Goal: Find specific page/section: Find specific page/section

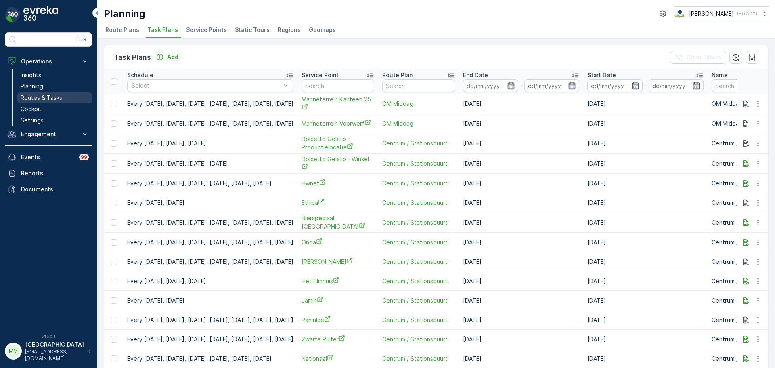
click at [51, 94] on p "Routes & Tasks" at bounding box center [42, 98] width 42 height 8
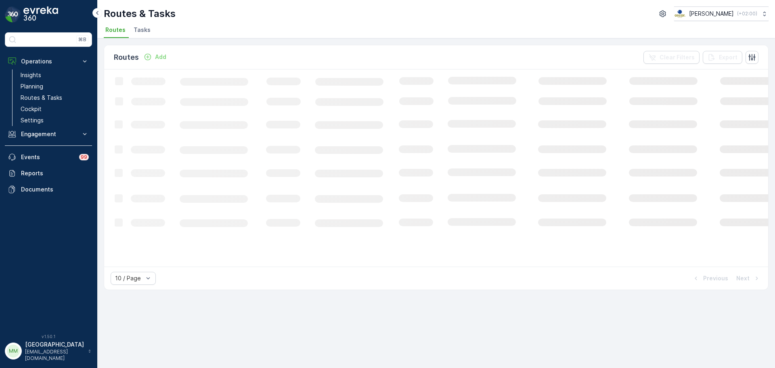
click at [140, 31] on span "Tasks" at bounding box center [142, 30] width 17 height 8
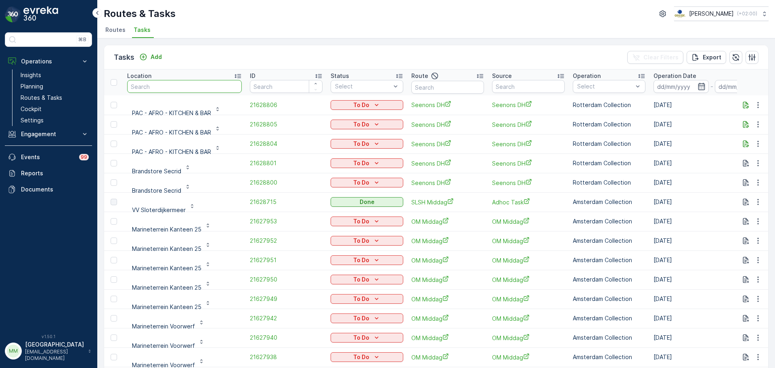
click at [165, 89] on input "text" at bounding box center [184, 86] width 115 height 13
type input "[PERSON_NAME]"
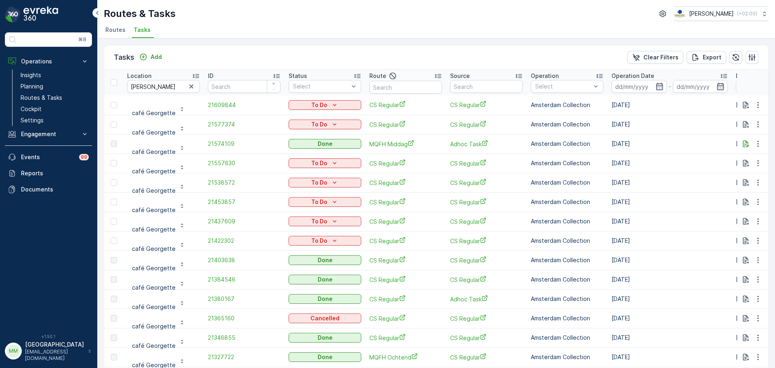
click at [648, 79] on p "Operation Date" at bounding box center [632, 76] width 43 height 8
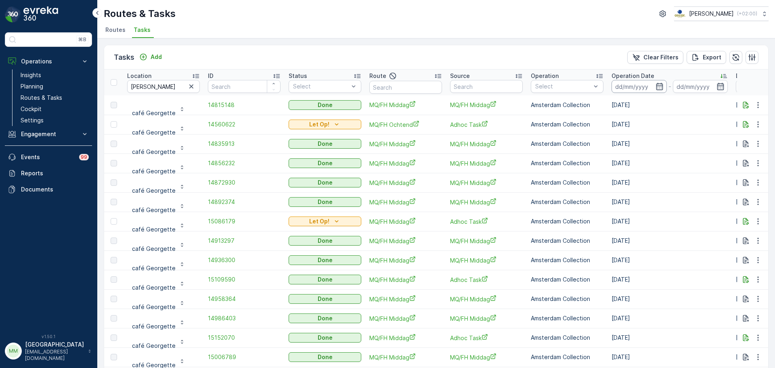
click at [630, 87] on input at bounding box center [638, 86] width 55 height 13
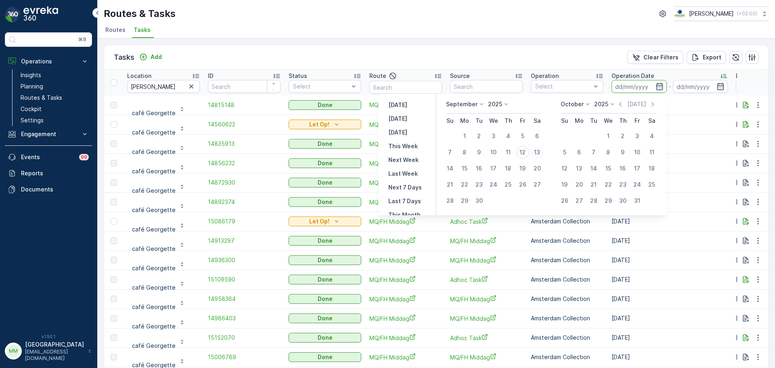
click at [539, 150] on div "13" at bounding box center [537, 152] width 13 height 13
type input "[DATE]"
click at [539, 150] on div "13" at bounding box center [537, 152] width 13 height 13
type input "[DATE]"
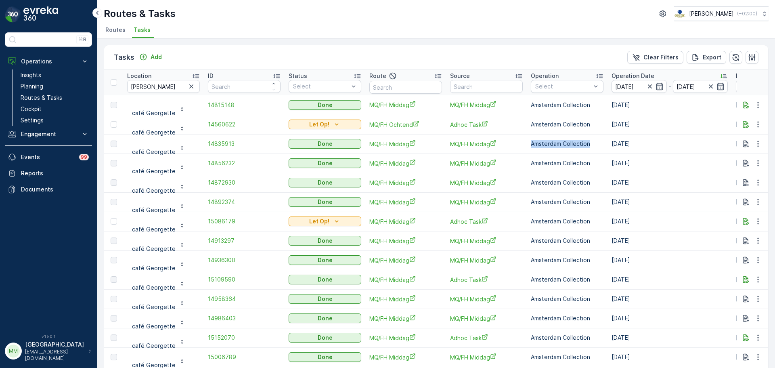
click at [539, 150] on td "Amsterdam Collection" at bounding box center [567, 143] width 81 height 19
